Goal: Communication & Community: Answer question/provide support

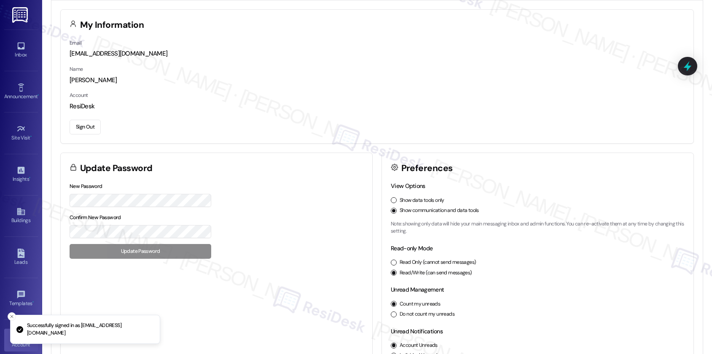
scroll to position [61, 0]
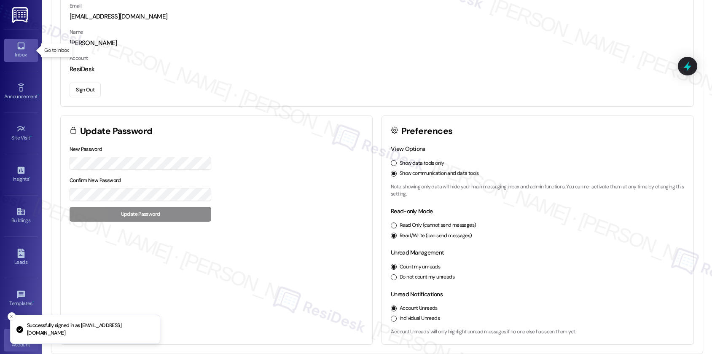
click at [27, 49] on link "Inbox" at bounding box center [21, 50] width 34 height 23
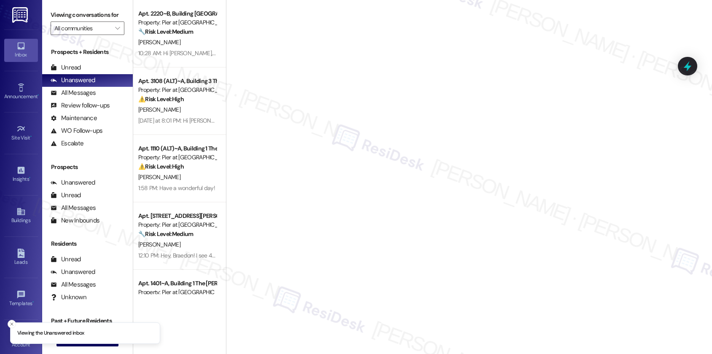
drag, startPoint x: 78, startPoint y: 65, endPoint x: 74, endPoint y: 65, distance: 4.7
click at [76, 57] on div "Prospects + Residents" at bounding box center [87, 52] width 91 height 9
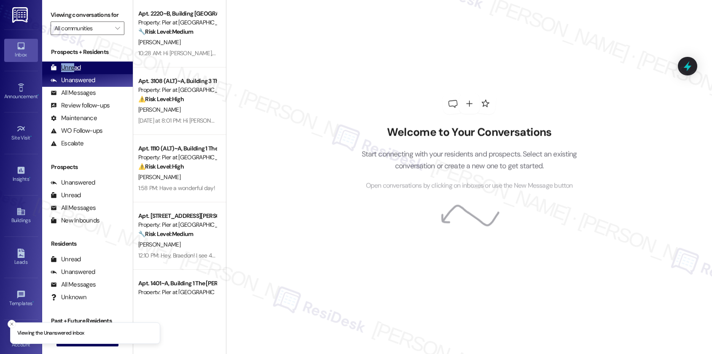
drag, startPoint x: 68, startPoint y: 72, endPoint x: 75, endPoint y: 73, distance: 6.5
click at [75, 73] on div "Prospects + Residents Unread (0) Unread: Any message you haven't read yet will …" at bounding box center [87, 99] width 91 height 102
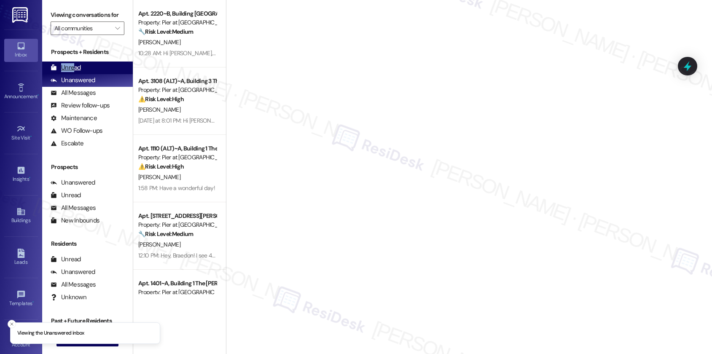
click at [75, 72] on div "Unread" at bounding box center [66, 67] width 30 height 9
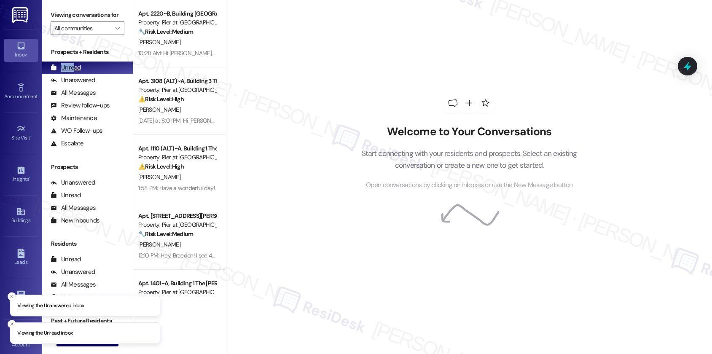
click at [75, 72] on div "Unread" at bounding box center [66, 67] width 30 height 9
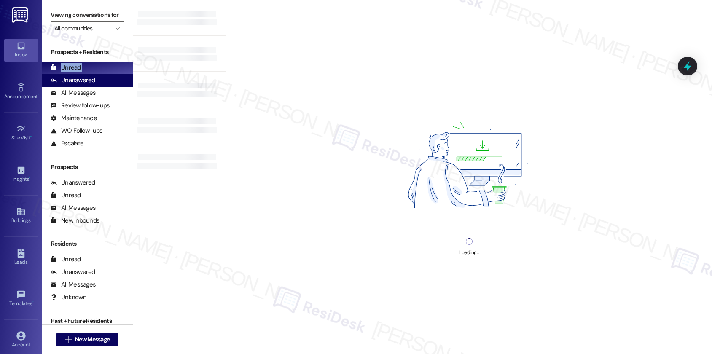
click at [78, 74] on div "Unread (0)" at bounding box center [87, 68] width 91 height 13
click at [79, 85] on div "Unanswered" at bounding box center [73, 80] width 45 height 9
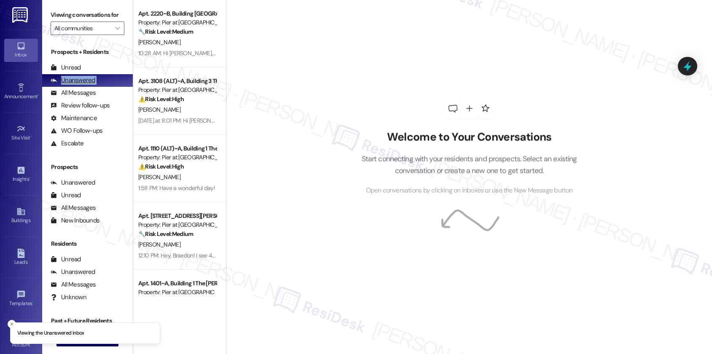
click at [79, 85] on div "Unanswered" at bounding box center [73, 80] width 45 height 9
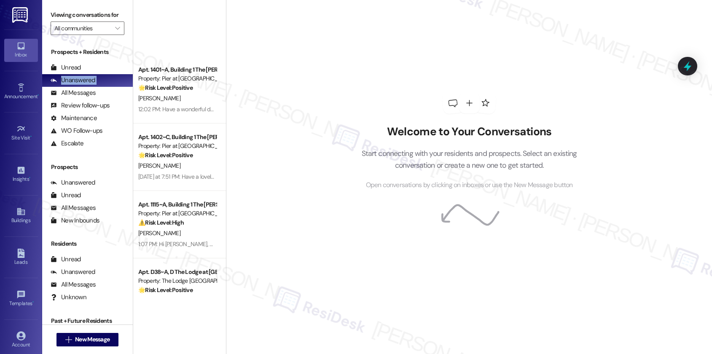
scroll to position [398, 0]
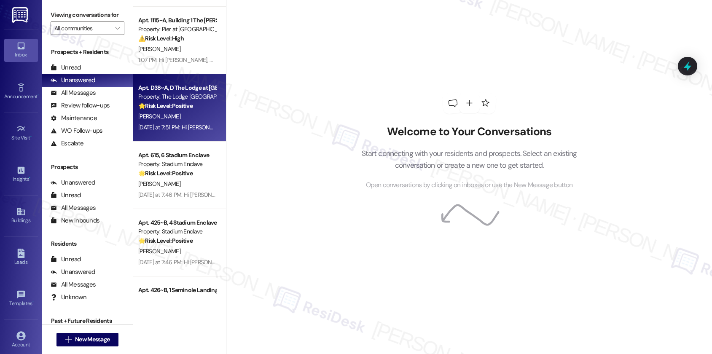
click at [182, 98] on div "Property: The Lodge [GEOGRAPHIC_DATA]" at bounding box center [177, 96] width 78 height 9
click at [182, 100] on div "Property: The Lodge [GEOGRAPHIC_DATA]" at bounding box center [177, 96] width 78 height 9
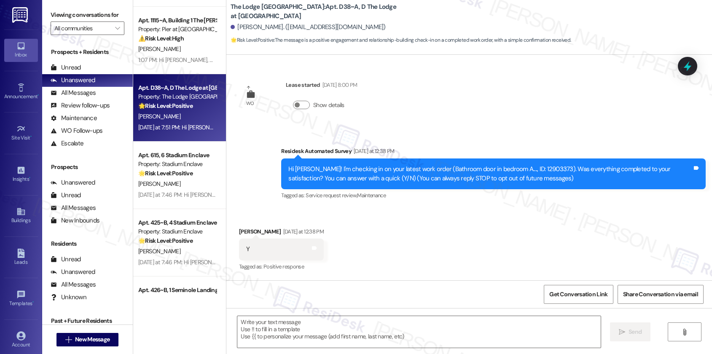
click at [183, 101] on div "Property: The Lodge [GEOGRAPHIC_DATA]" at bounding box center [177, 96] width 78 height 9
type textarea "Fetching suggested responses. Please feel free to read through the conversation…"
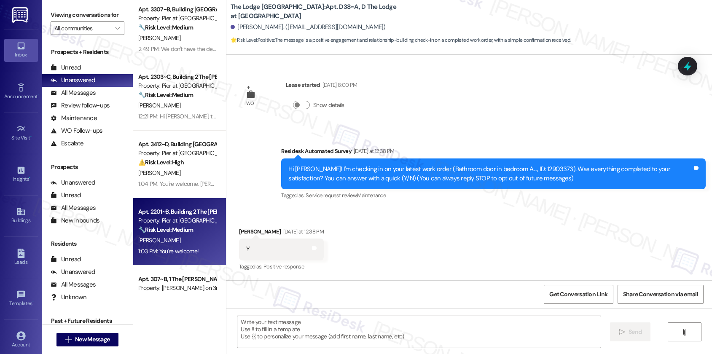
drag, startPoint x: 146, startPoint y: 211, endPoint x: 151, endPoint y: 205, distance: 7.8
click at [145, 211] on div "Apt. 1204~B, Building 1 The Pier [PERSON_NAME] Property: [PERSON_NAME] at [GEOG…" at bounding box center [179, 147] width 93 height 294
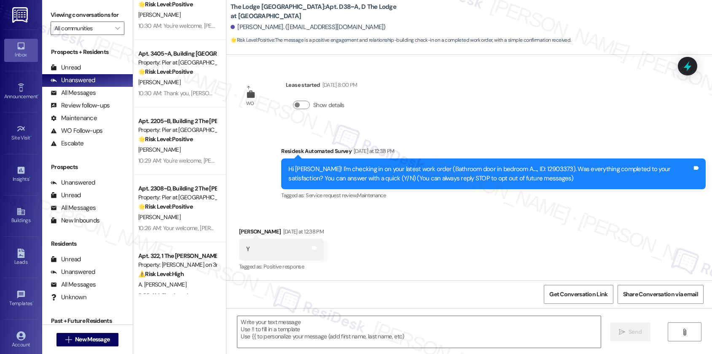
scroll to position [3011, 0]
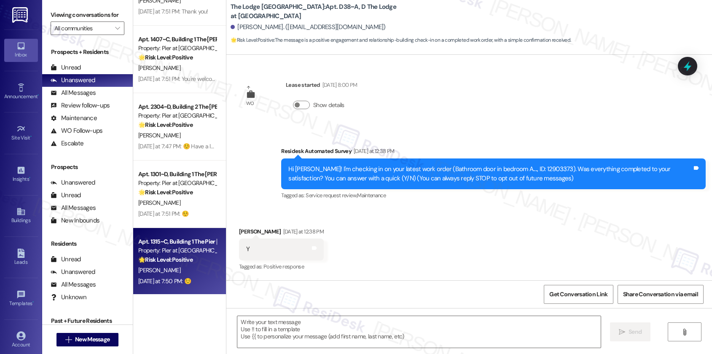
click at [162, 269] on div "[PERSON_NAME]" at bounding box center [177, 270] width 80 height 11
type textarea "Fetching suggested responses. Please feel free to read through the conversation…"
click at [162, 269] on div "[PERSON_NAME]" at bounding box center [177, 270] width 80 height 11
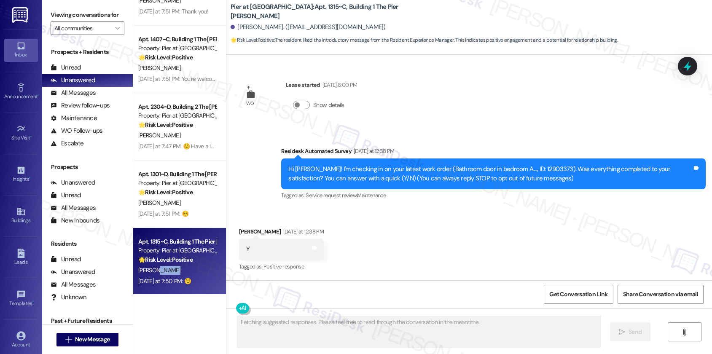
click at [162, 269] on div "[PERSON_NAME]" at bounding box center [177, 270] width 80 height 11
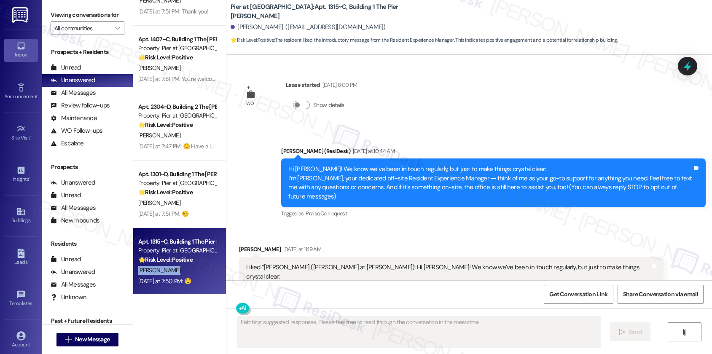
click at [162, 269] on div "[PERSON_NAME]" at bounding box center [177, 270] width 80 height 11
drag, startPoint x: 162, startPoint y: 269, endPoint x: 274, endPoint y: 254, distance: 112.7
click at [162, 268] on div "[PERSON_NAME]" at bounding box center [177, 270] width 80 height 11
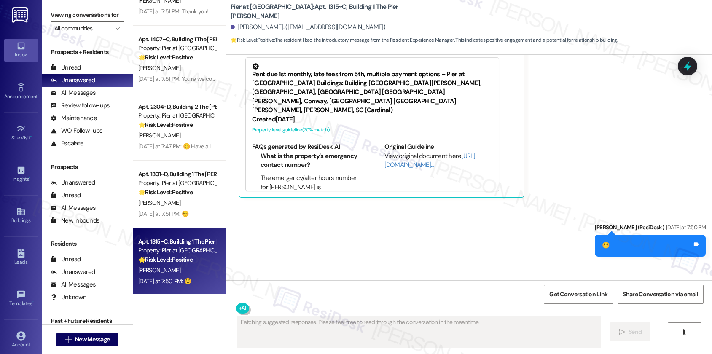
scroll to position [329, 0]
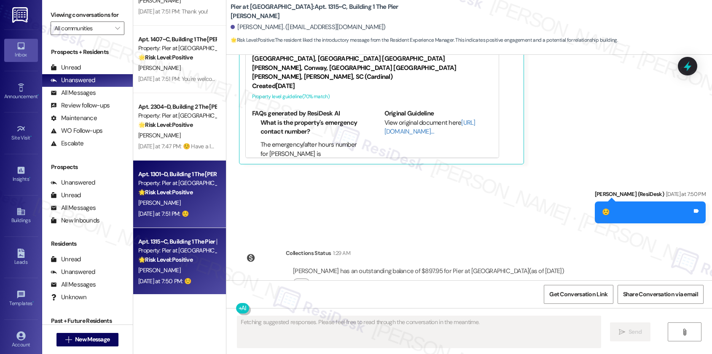
click at [187, 196] on strong "🌟 Risk Level: Positive" at bounding box center [165, 193] width 54 height 8
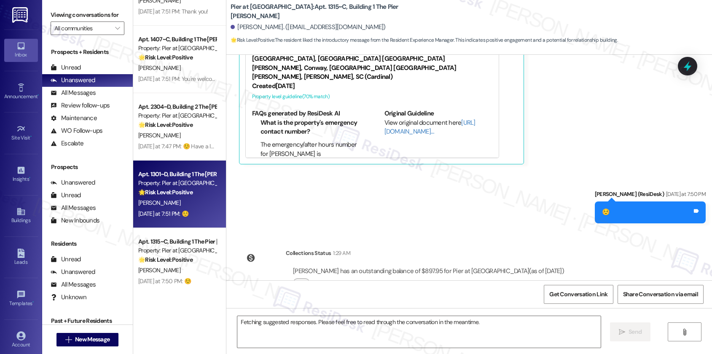
click at [187, 197] on div "🌟 Risk Level: Positive The resident is expressing positive sentiment about the …" at bounding box center [177, 192] width 78 height 9
click at [188, 197] on div "🌟 Risk Level: Positive The resident is expressing positive sentiment about the …" at bounding box center [177, 192] width 78 height 9
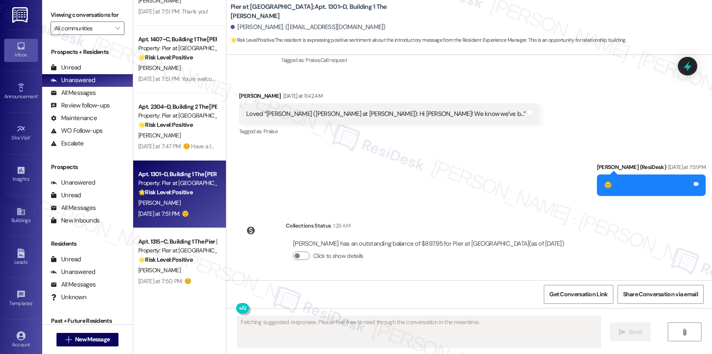
scroll to position [145, 0]
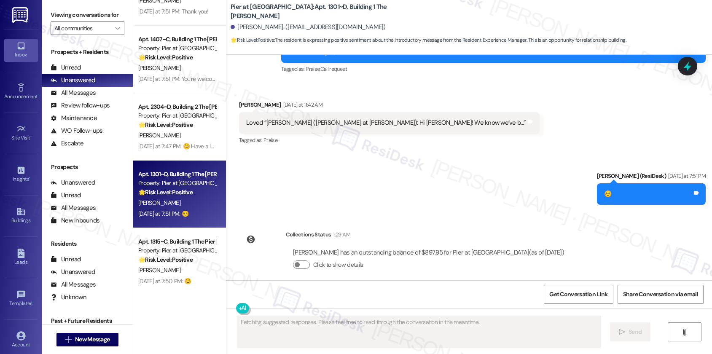
click at [189, 197] on div "Apt. 1301~D, Building 1 The Pier [PERSON_NAME] Property: [PERSON_NAME] at [PERS…" at bounding box center [177, 183] width 80 height 29
click at [190, 198] on div "[PERSON_NAME]" at bounding box center [177, 203] width 80 height 11
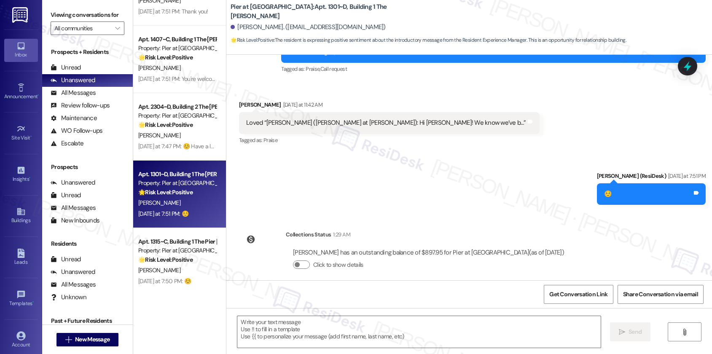
click at [191, 198] on div "[PERSON_NAME]" at bounding box center [177, 203] width 80 height 11
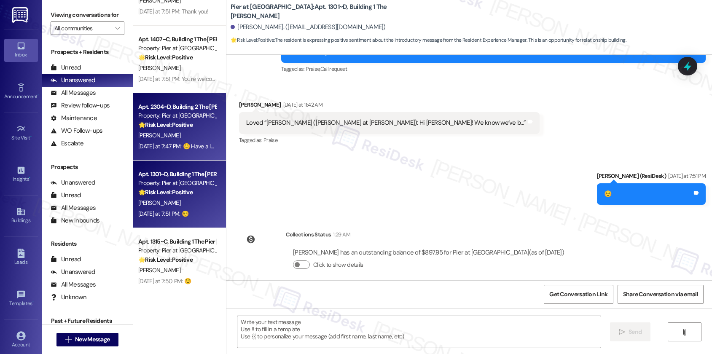
click at [196, 128] on div "🌟 Risk Level: Positive The resident is expressing gratitude and acknowledging t…" at bounding box center [177, 125] width 78 height 9
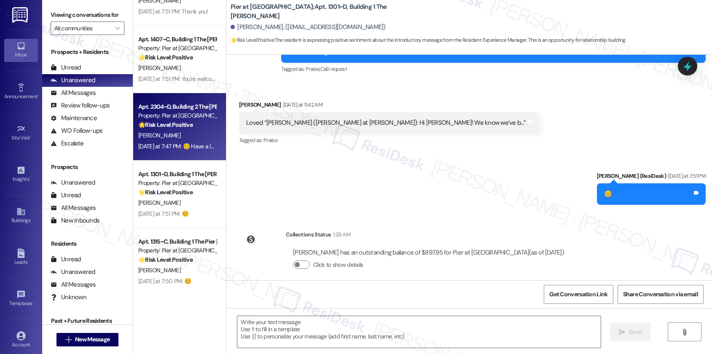
click at [196, 128] on div "🌟 Risk Level: Positive The resident is expressing gratitude and acknowledging t…" at bounding box center [177, 125] width 78 height 9
type textarea "Fetching suggested responses. Please feel free to read through the conversation…"
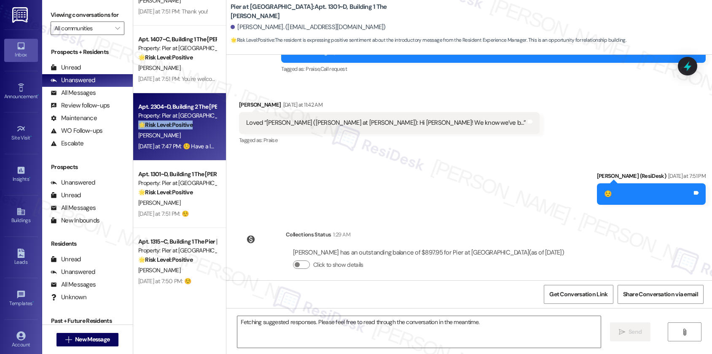
click at [196, 128] on div "🌟 Risk Level: Positive The resident is expressing gratitude and acknowledging t…" at bounding box center [177, 125] width 78 height 9
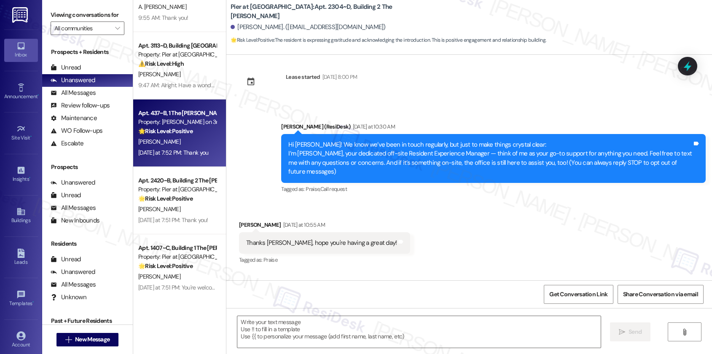
scroll to position [2775, 0]
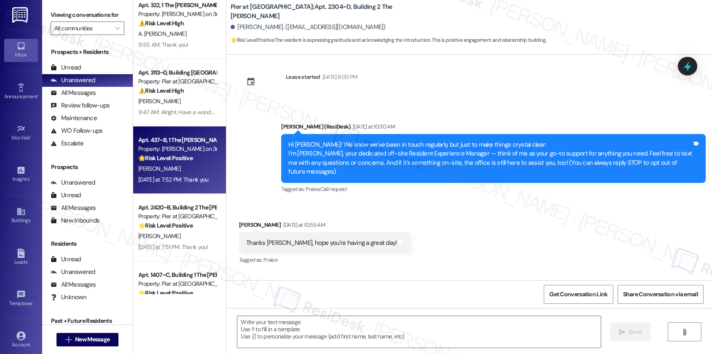
click at [182, 168] on div "[PERSON_NAME]" at bounding box center [177, 169] width 80 height 11
click at [183, 168] on div "[PERSON_NAME]" at bounding box center [177, 169] width 80 height 11
type textarea "Fetching suggested responses. Please feel free to read through the conversation…"
click at [184, 168] on div "[PERSON_NAME]" at bounding box center [177, 169] width 80 height 11
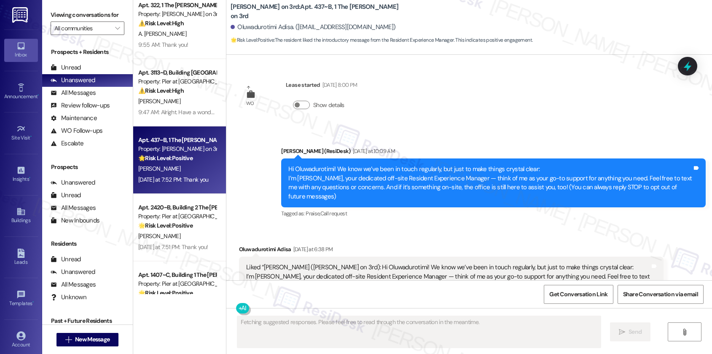
click at [184, 168] on div "[PERSON_NAME]" at bounding box center [177, 169] width 80 height 11
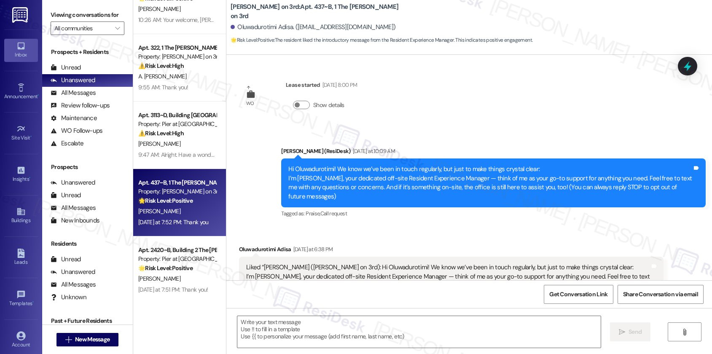
scroll to position [2646, 0]
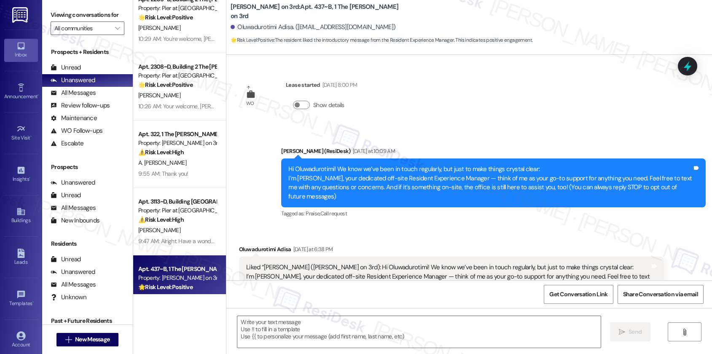
click at [185, 164] on div "Apt. 3303, Building 3 The Pier [PERSON_NAME] Property: Pier at [PERSON_NAME] 🌟 …" at bounding box center [179, 147] width 93 height 294
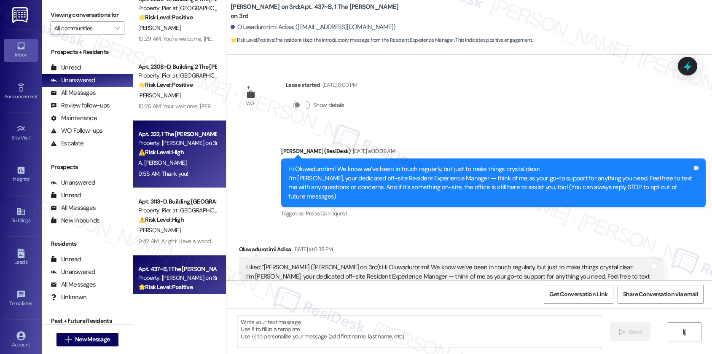
click at [185, 164] on div "A. [PERSON_NAME]" at bounding box center [177, 163] width 80 height 11
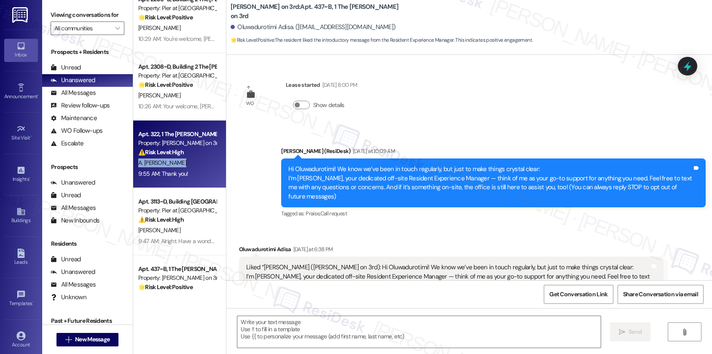
click at [186, 164] on div "A. [PERSON_NAME]" at bounding box center [177, 163] width 80 height 11
type textarea "Fetching suggested responses. Please feel free to read through the conversation…"
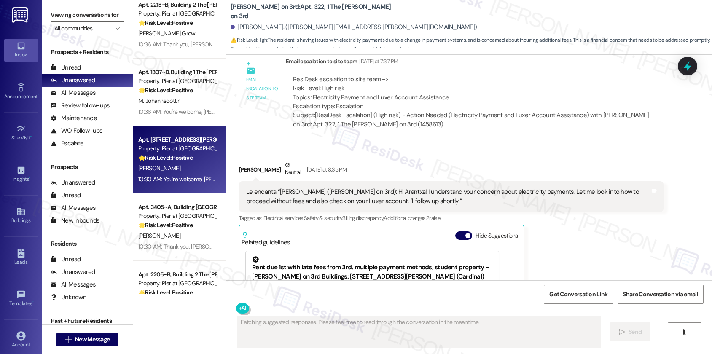
scroll to position [2368, 0]
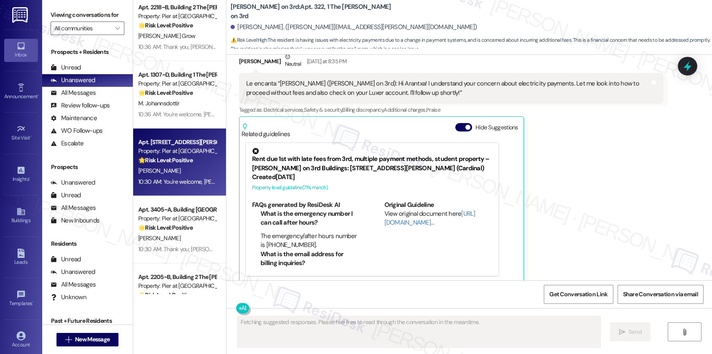
click at [183, 177] on div "10:30 AM: You're welcome, [PERSON_NAME]! 10:30 AM: You're welcome, [PERSON_NAME…" at bounding box center [177, 182] width 80 height 11
click at [184, 177] on div "10:30 AM: You're welcome, [PERSON_NAME]! 10:30 AM: You're welcome, [PERSON_NAME…" at bounding box center [177, 182] width 80 height 11
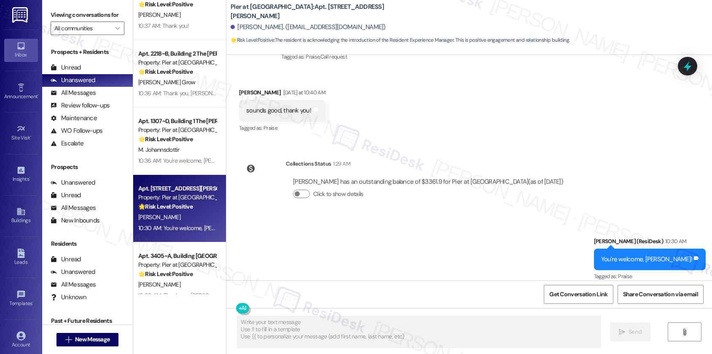
scroll to position [2221, 0]
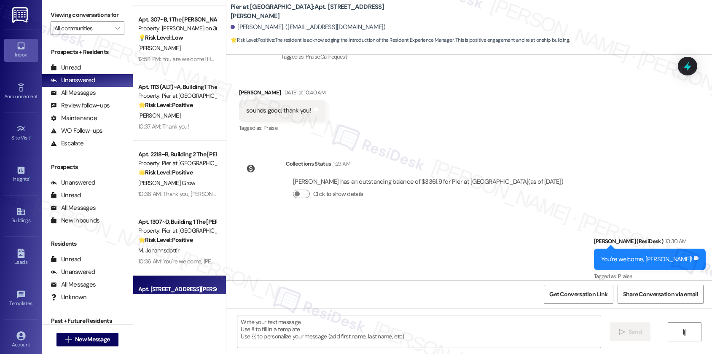
click at [186, 174] on div "Apt. 2303~C, Building 2 The Pier [PERSON_NAME] Property: Pier at [PERSON_NAME] …" at bounding box center [179, 147] width 93 height 294
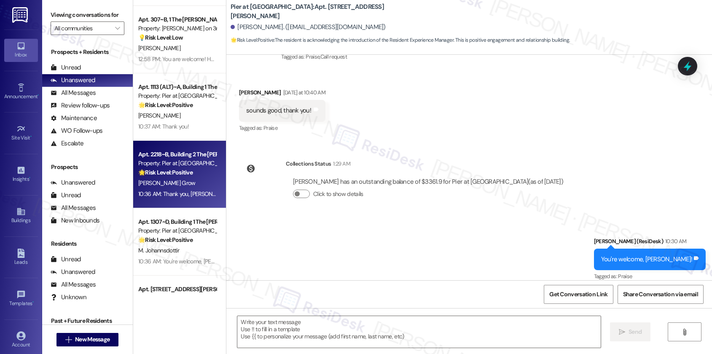
click at [186, 175] on strong "🌟 Risk Level: Positive" at bounding box center [165, 173] width 54 height 8
type textarea "Fetching suggested responses. Please feel free to read through the conversation…"
click at [186, 175] on strong "🌟 Risk Level: Positive" at bounding box center [165, 173] width 54 height 8
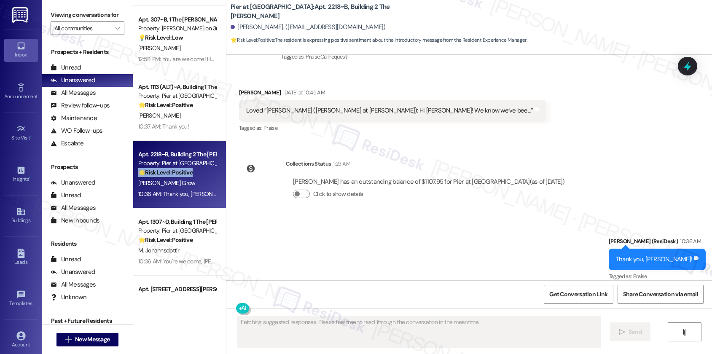
click at [186, 175] on strong "🌟 Risk Level: Positive" at bounding box center [165, 173] width 54 height 8
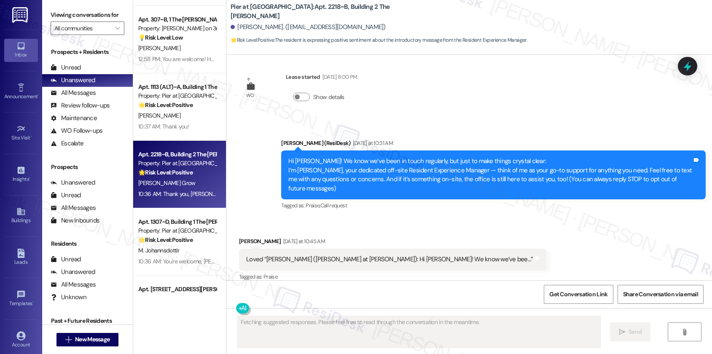
click at [182, 121] on div "10:37 AM: Thank you! 10:37 AM: Thank you!" at bounding box center [177, 126] width 80 height 11
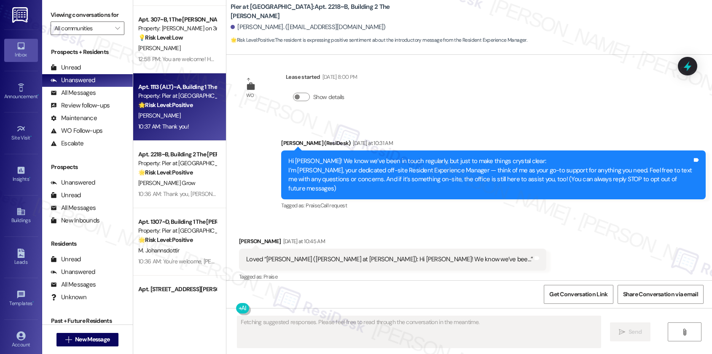
click at [182, 121] on div "10:37 AM: Thank you! 10:37 AM: Thank you!" at bounding box center [177, 126] width 80 height 11
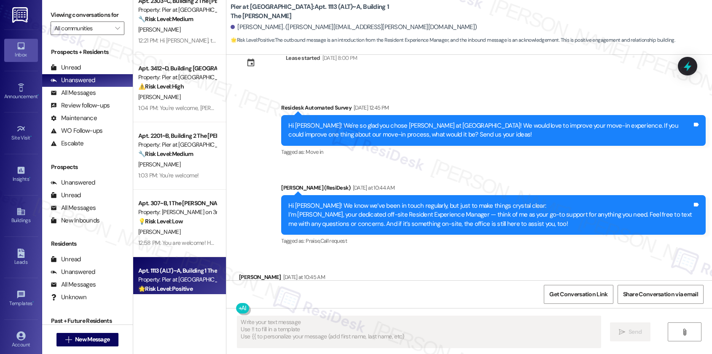
scroll to position [808, 0]
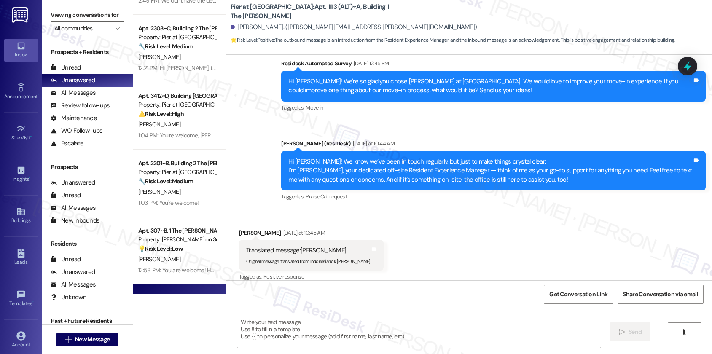
click at [184, 135] on div "Apt. 2303~D, Building 2 The Pier [PERSON_NAME] Property: Pier at [GEOGRAPHIC_DA…" at bounding box center [179, 147] width 93 height 294
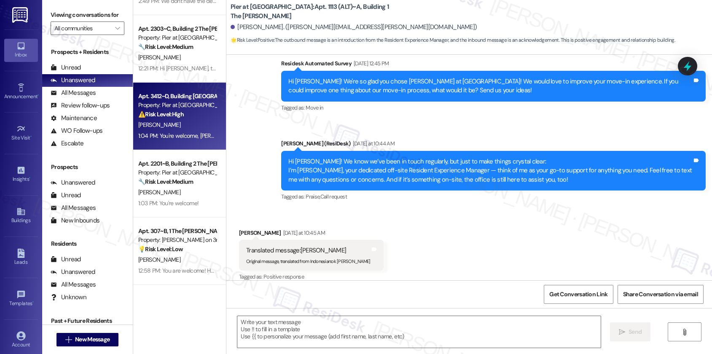
click at [185, 135] on div "1:04 PM: You're welcome, [PERSON_NAME]! 1:04 PM: You're welcome, [PERSON_NAME]!" at bounding box center [190, 136] width 105 height 8
type textarea "Fetching suggested responses. Please feel free to read through the conversation…"
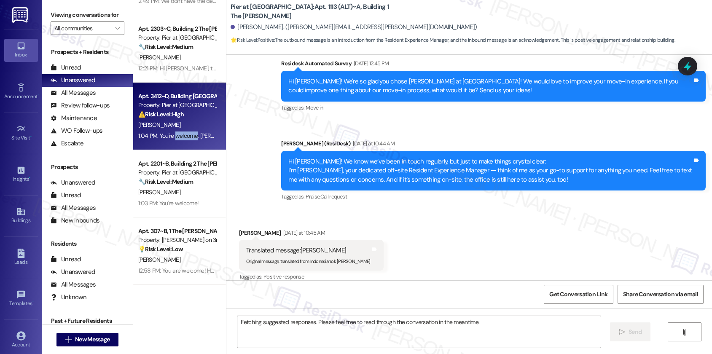
click at [185, 135] on div "1:04 PM: You're welcome, [PERSON_NAME]! 1:04 PM: You're welcome, [PERSON_NAME]!" at bounding box center [190, 136] width 105 height 8
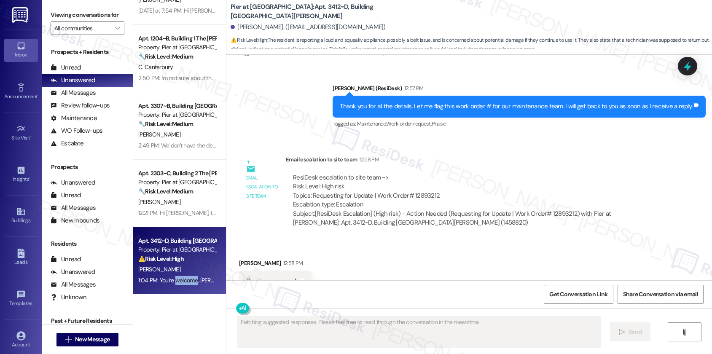
scroll to position [885, 0]
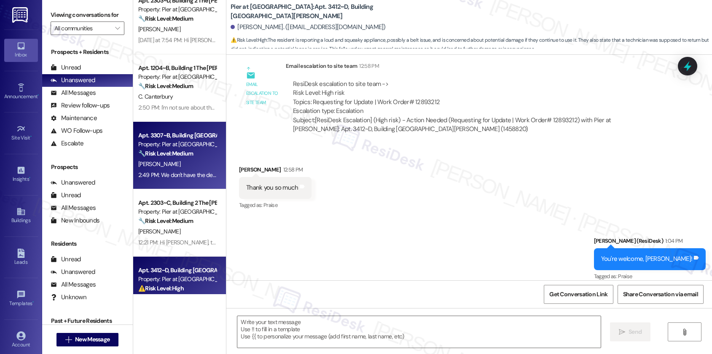
click at [183, 124] on div "Apt. 3307~B, Building 3 The Pier [PERSON_NAME] Property: Pier at [GEOGRAPHIC_DA…" at bounding box center [179, 155] width 93 height 67
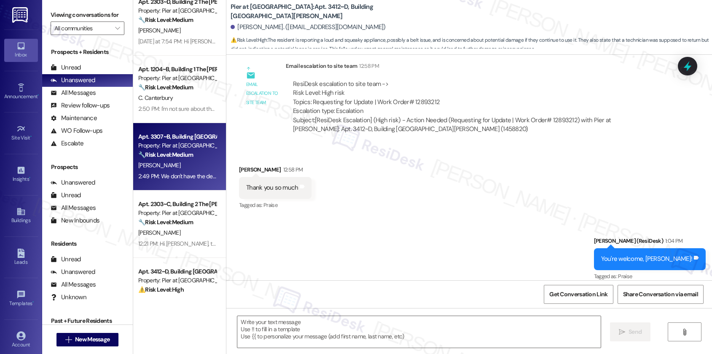
type textarea "Fetching suggested responses. Please feel free to read through the conversation…"
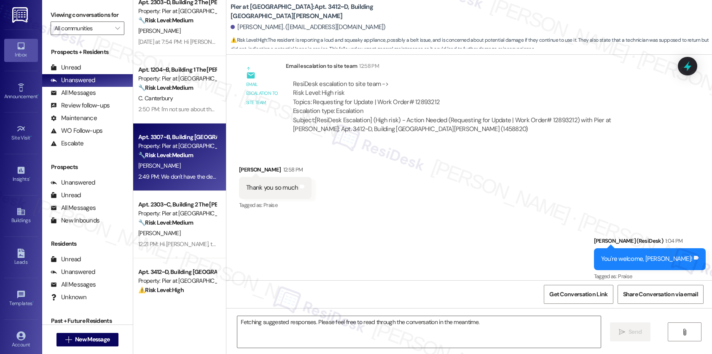
click at [183, 124] on div "Apt. 221~C, 2 The Helm Property: Helm ⚠️ Risk Level: High The resident reports …" at bounding box center [179, 147] width 93 height 294
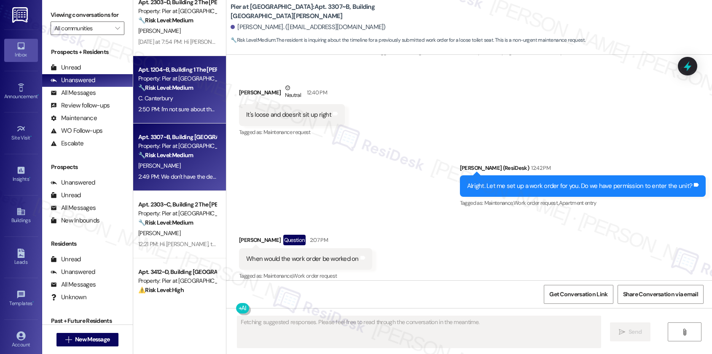
click at [180, 116] on div "Apt. 1204~B, Building 1 The Pier [PERSON_NAME] Property: [PERSON_NAME] at [GEOG…" at bounding box center [179, 89] width 93 height 67
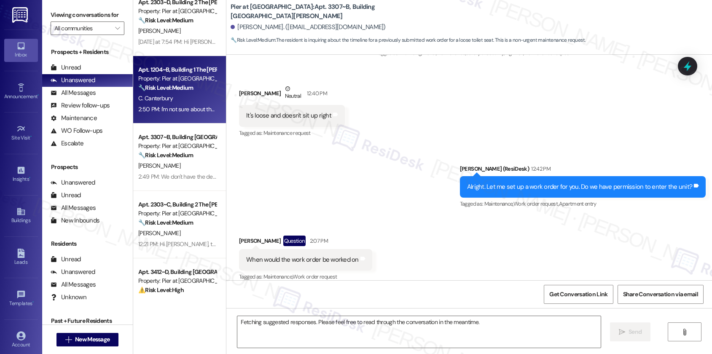
click at [180, 116] on div "Apt. 1204~B, Building 1 The Pier [PERSON_NAME] Property: [PERSON_NAME] at [GEOG…" at bounding box center [179, 89] width 93 height 67
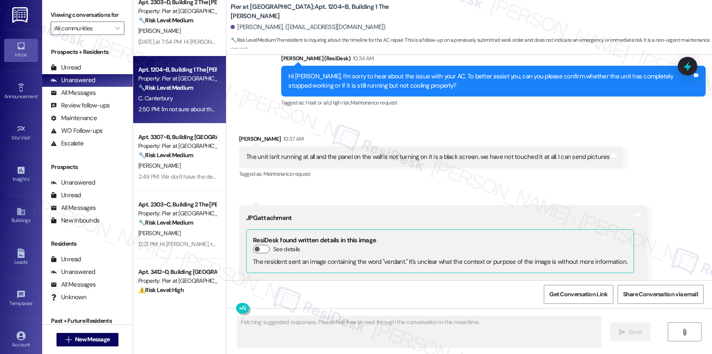
scroll to position [1431, 0]
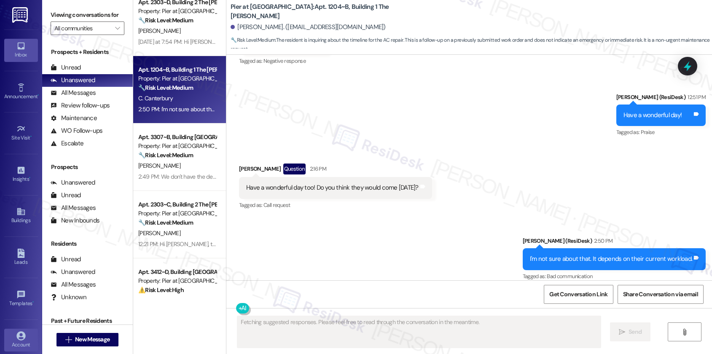
click at [25, 331] on div "Account Go to Account" at bounding box center [21, 340] width 34 height 41
click at [22, 336] on icon at bounding box center [20, 335] width 9 height 9
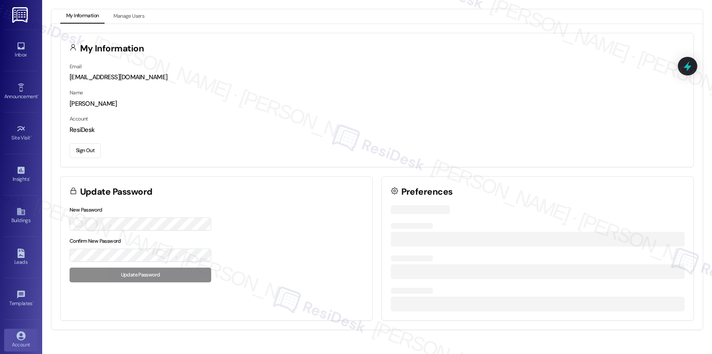
click at [22, 335] on icon at bounding box center [20, 335] width 9 height 9
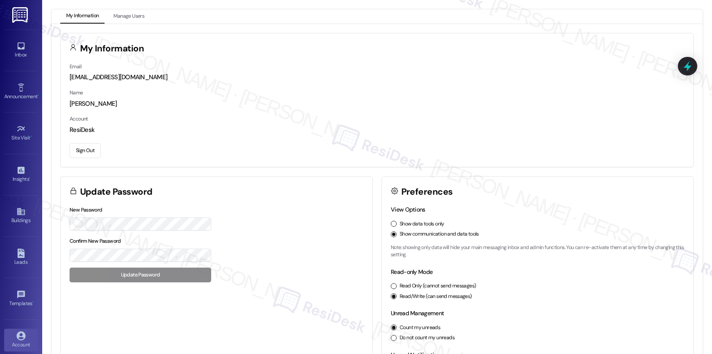
click at [92, 150] on button "Sign Out" at bounding box center [85, 150] width 31 height 15
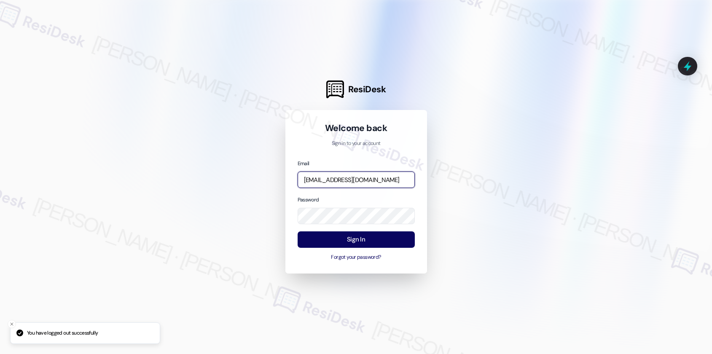
click at [369, 183] on input "[EMAIL_ADDRESS][DOMAIN_NAME]" at bounding box center [356, 180] width 117 height 16
click at [383, 175] on input "[EMAIL_ADDRESS][DOMAIN_NAME]" at bounding box center [356, 180] width 117 height 16
type input "automated-surveys-affinity_[DOMAIN_NAME]@affinity_[DOMAIN_NAME]"
click at [377, 227] on div "Email automated-surveys-affinity_[DOMAIN_NAME]@affinity_[DOMAIN_NAME] Password …" at bounding box center [356, 210] width 117 height 102
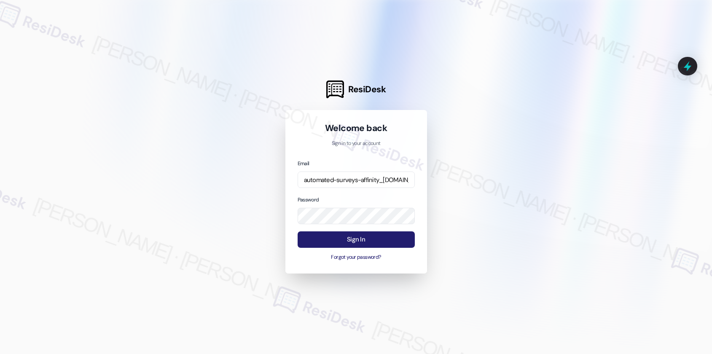
click at [377, 237] on button "Sign In" at bounding box center [356, 240] width 117 height 16
click at [377, 238] on button "Sign In" at bounding box center [356, 240] width 117 height 16
